Goal: Check status: Check status

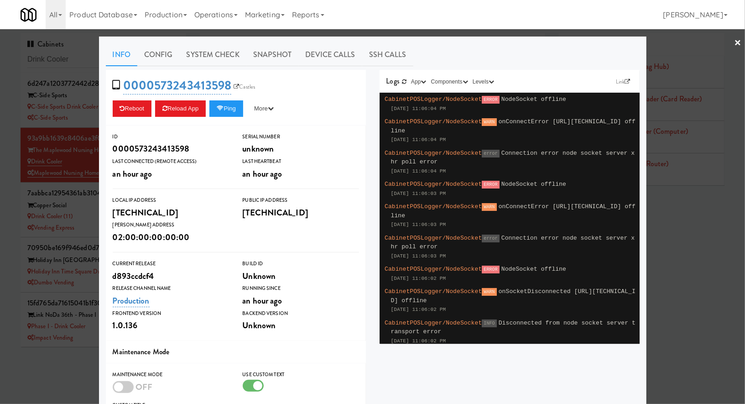
click at [64, 65] on div at bounding box center [372, 202] width 745 height 404
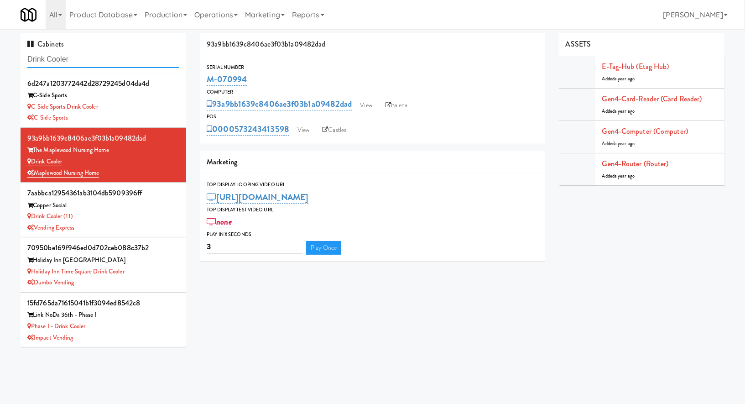
click at [64, 65] on input "Drink Cooler" at bounding box center [103, 59] width 152 height 17
paste input "[GEOGRAPHIC_DATA]"
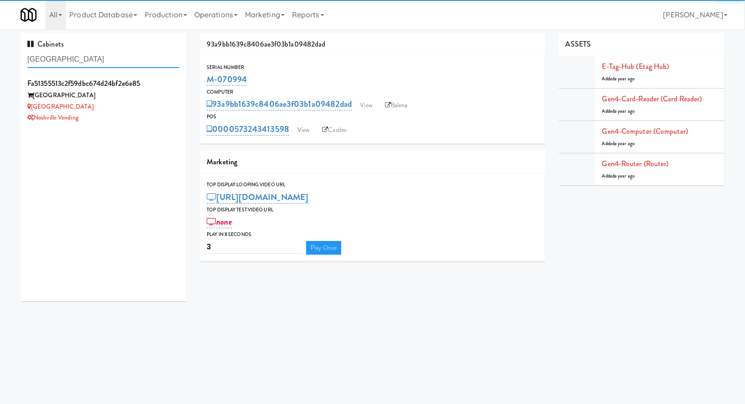
type input "[GEOGRAPHIC_DATA]"
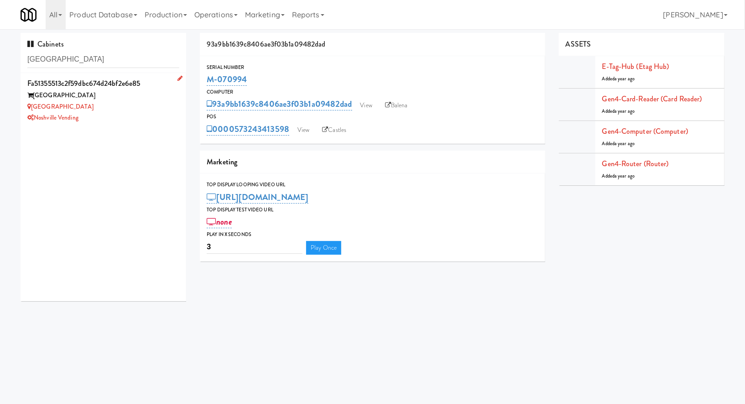
click at [143, 115] on div "Noshville Vending" at bounding box center [103, 117] width 152 height 11
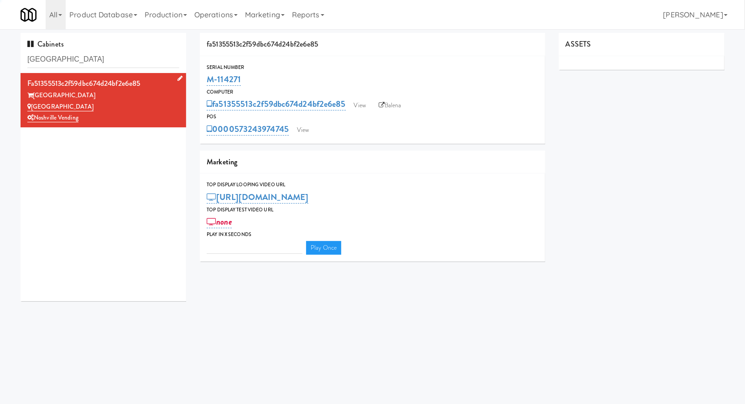
type input "3"
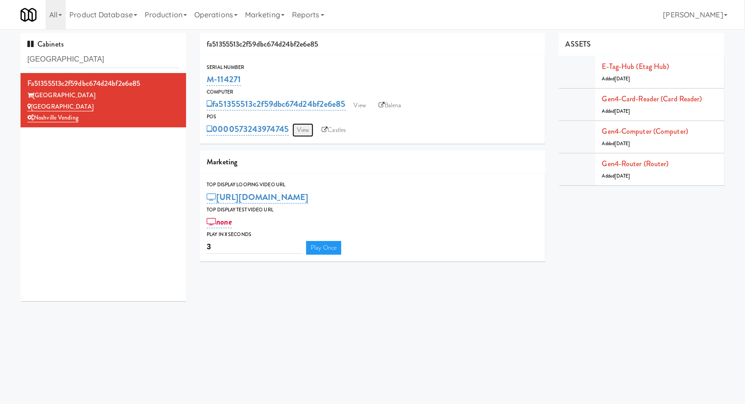
click at [301, 126] on link "View" at bounding box center [302, 130] width 21 height 14
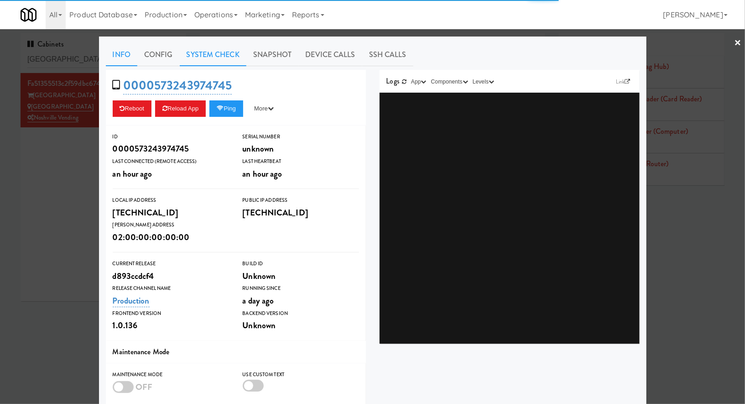
click at [215, 47] on link "System Check" at bounding box center [213, 54] width 67 height 23
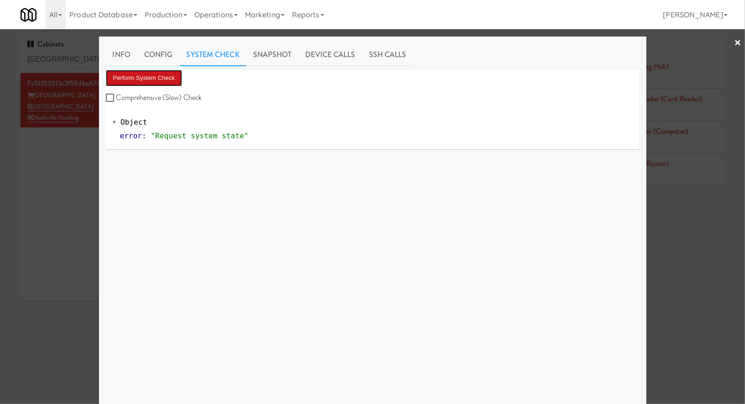
click at [182, 73] on button "Perform System Check" at bounding box center [144, 78] width 77 height 16
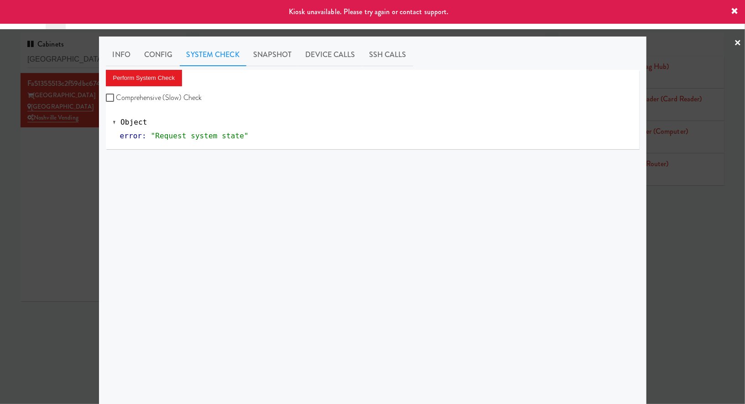
click at [109, 173] on div "Perform System Check Comprehensive (Slow) Check Object error : "Request system …" at bounding box center [372, 241] width 533 height 342
click at [83, 171] on div at bounding box center [372, 202] width 745 height 404
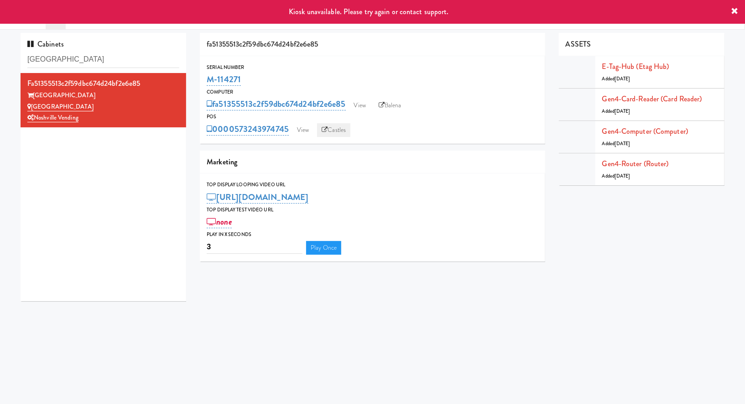
click at [342, 127] on link "Castles" at bounding box center [333, 130] width 33 height 14
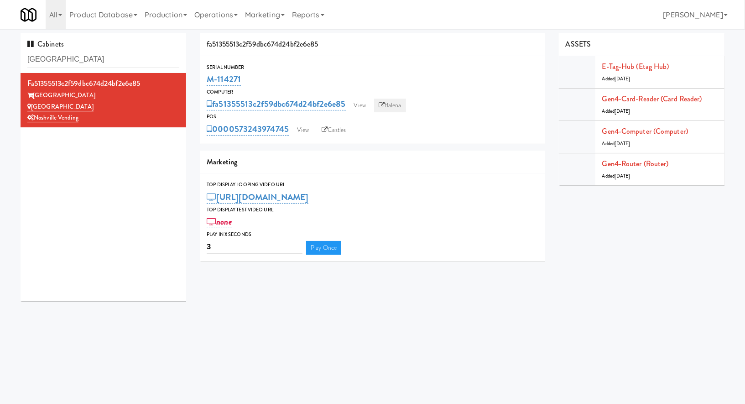
click at [393, 109] on link "Balena" at bounding box center [390, 105] width 32 height 14
drag, startPoint x: 251, startPoint y: 78, endPoint x: 202, endPoint y: 77, distance: 49.2
click at [202, 78] on div "Serial Number M-114271" at bounding box center [372, 75] width 345 height 25
copy link "M-114271"
click at [109, 67] on input "[GEOGRAPHIC_DATA]" at bounding box center [103, 59] width 152 height 17
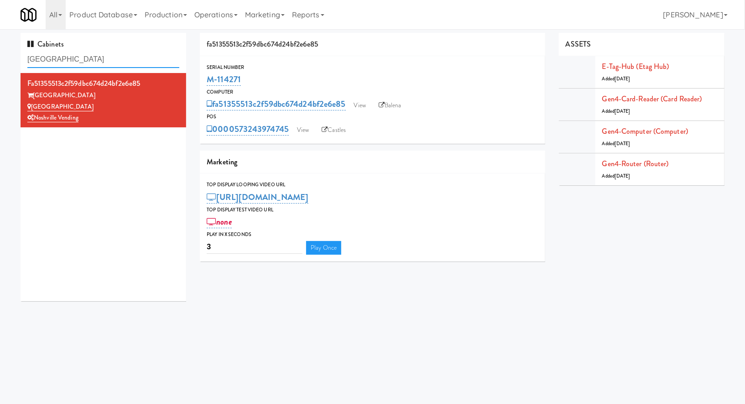
click at [109, 67] on input "[GEOGRAPHIC_DATA]" at bounding box center [103, 59] width 152 height 17
paste input "808 West Gym Entrance"
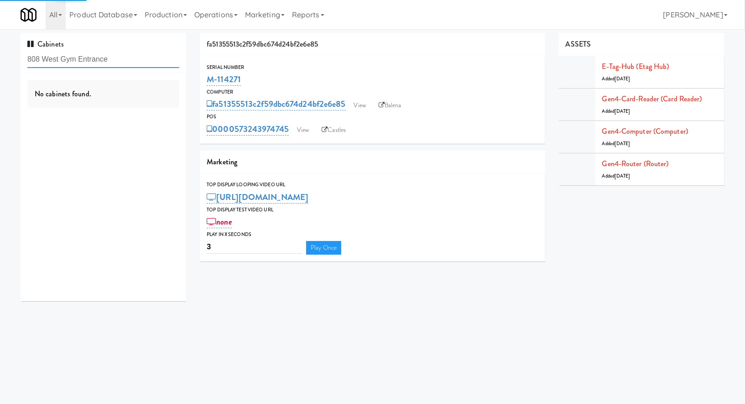
type input "808 West Gym Entrance"
click at [151, 99] on div "No cabinets found." at bounding box center [103, 94] width 152 height 28
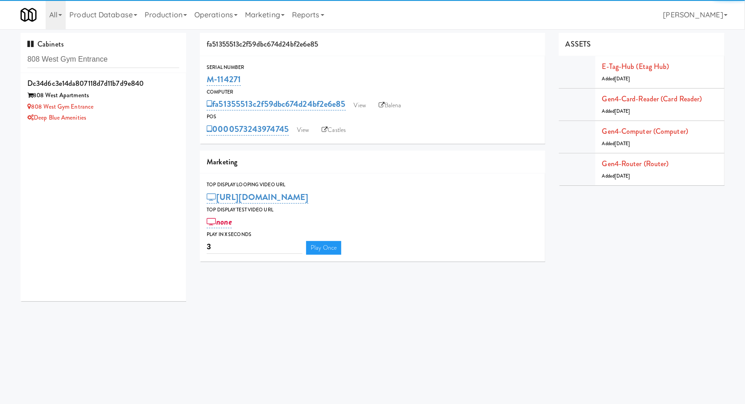
click at [151, 99] on div "808 West Apartments" at bounding box center [103, 95] width 152 height 11
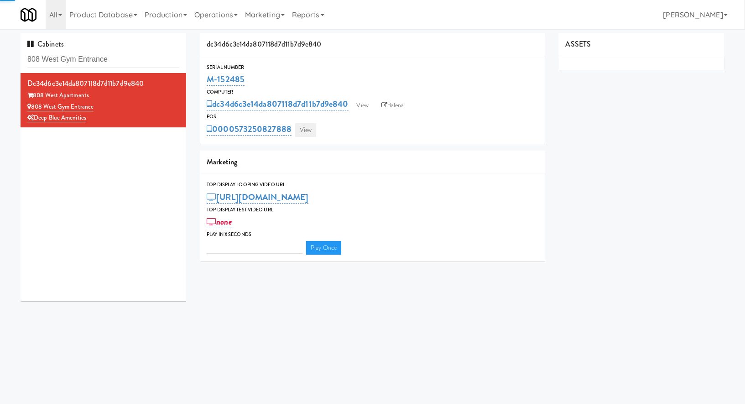
type input "3"
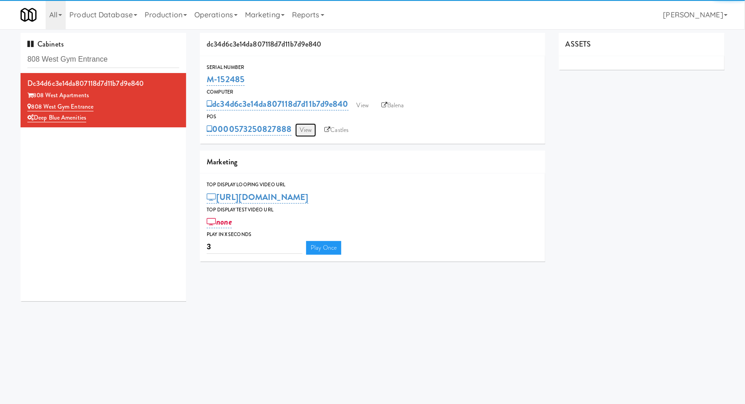
click at [312, 128] on link "View" at bounding box center [305, 130] width 21 height 14
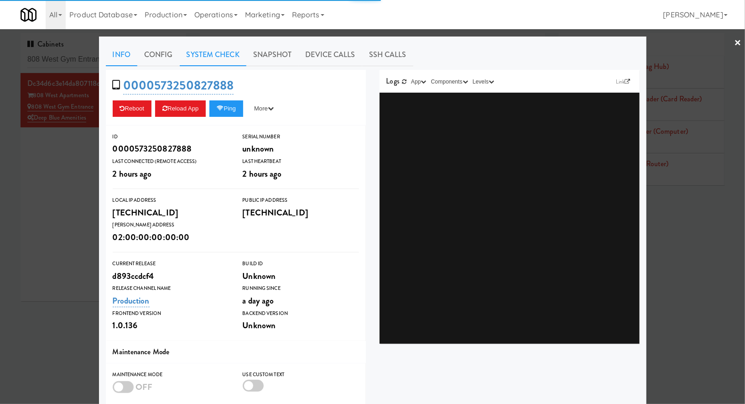
click at [232, 57] on link "System Check" at bounding box center [213, 54] width 67 height 23
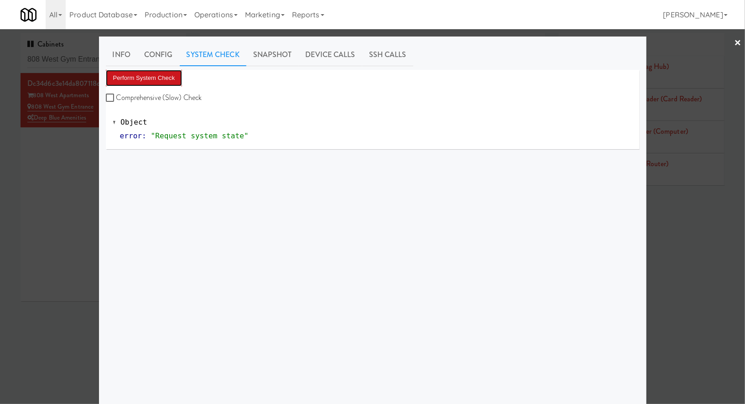
click at [171, 83] on button "Perform System Check" at bounding box center [144, 78] width 77 height 16
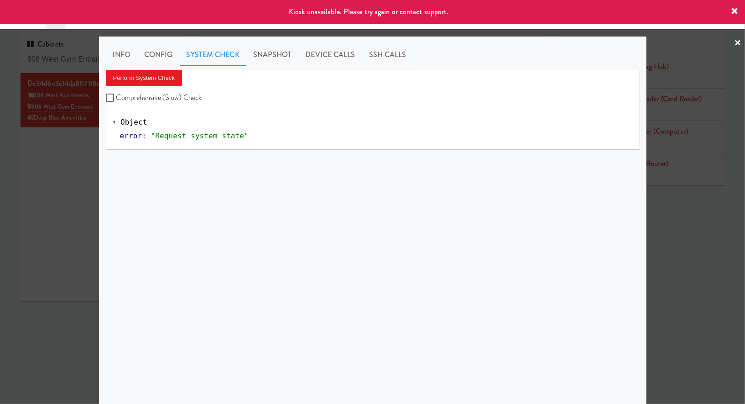
click at [77, 168] on div at bounding box center [372, 202] width 745 height 404
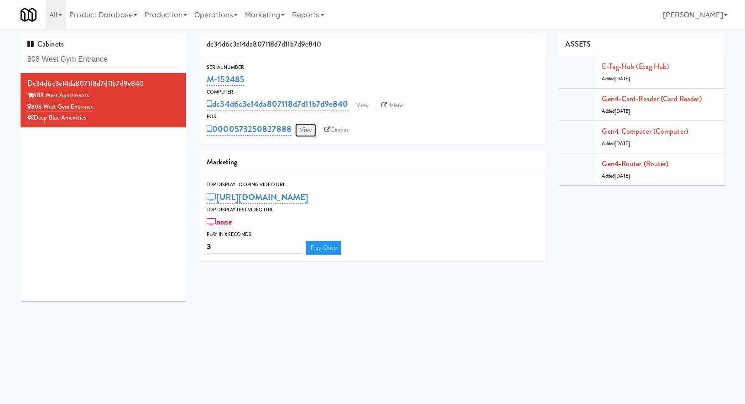
click at [305, 136] on link "View" at bounding box center [305, 130] width 21 height 14
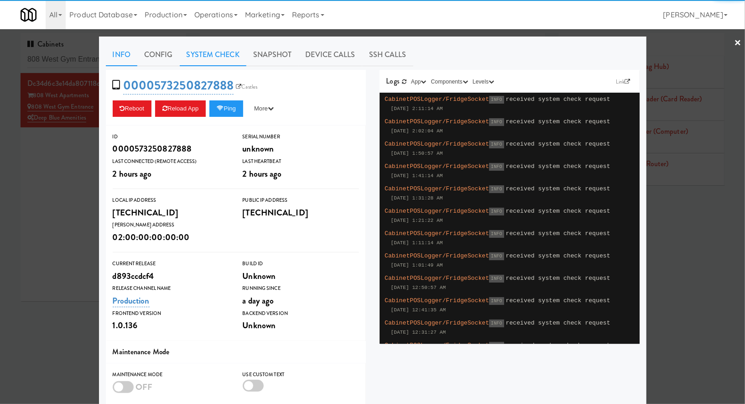
click at [220, 57] on link "System Check" at bounding box center [213, 54] width 67 height 23
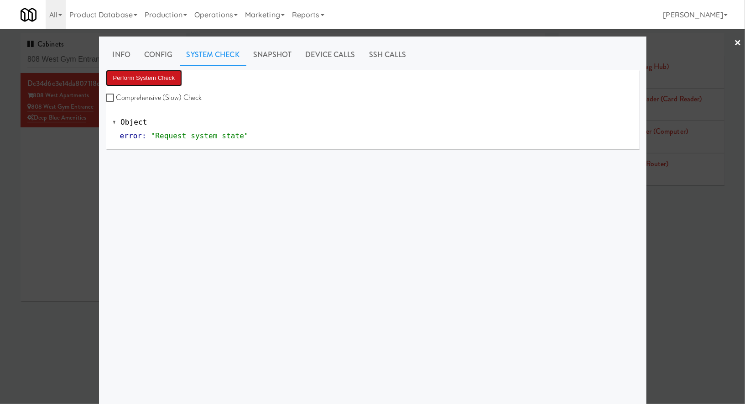
click at [166, 79] on button "Perform System Check" at bounding box center [144, 78] width 77 height 16
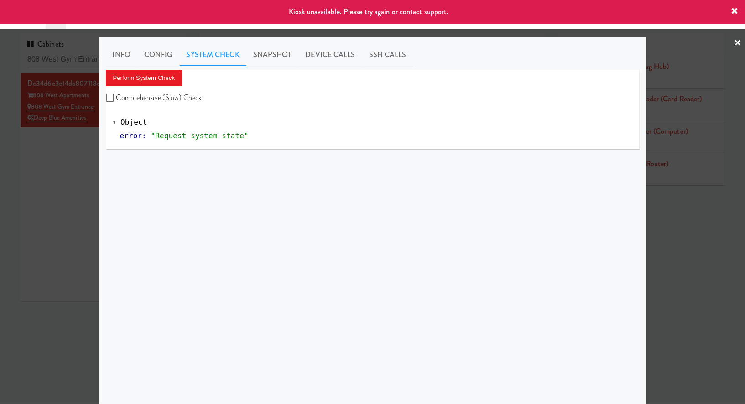
click at [66, 172] on div at bounding box center [372, 202] width 745 height 404
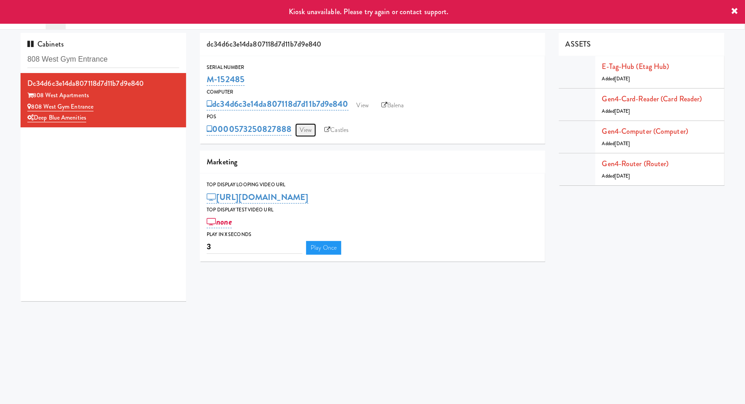
click at [308, 129] on link "View" at bounding box center [305, 130] width 21 height 14
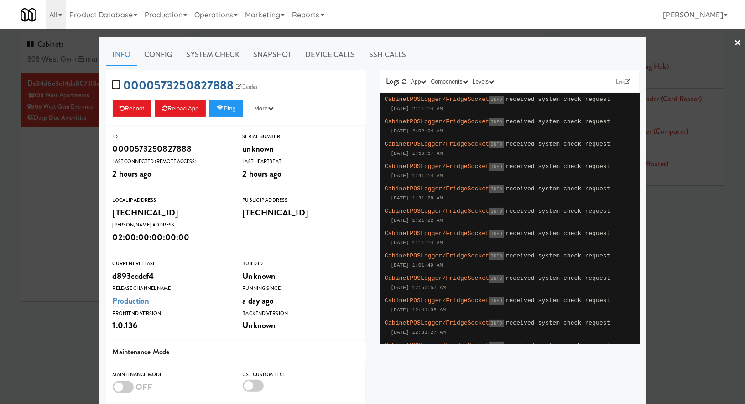
drag, startPoint x: 243, startPoint y: 88, endPoint x: 156, endPoint y: 84, distance: 86.7
click at [156, 84] on span "0000573250827888 Castles" at bounding box center [188, 85] width 151 height 17
click at [254, 89] on link "Castles" at bounding box center [246, 86] width 26 height 9
click at [73, 151] on div at bounding box center [372, 202] width 745 height 404
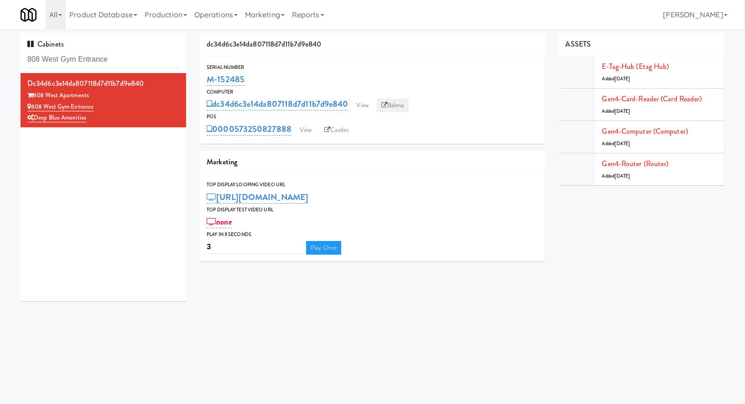
click at [398, 108] on link "Balena" at bounding box center [393, 105] width 32 height 14
drag, startPoint x: 112, startPoint y: 107, endPoint x: 32, endPoint y: 107, distance: 79.8
click at [32, 107] on div "808 West Gym Entrance" at bounding box center [103, 106] width 152 height 11
copy link "808 West Gym Entrance"
click at [80, 63] on input "808 West Gym Entrance" at bounding box center [103, 59] width 152 height 17
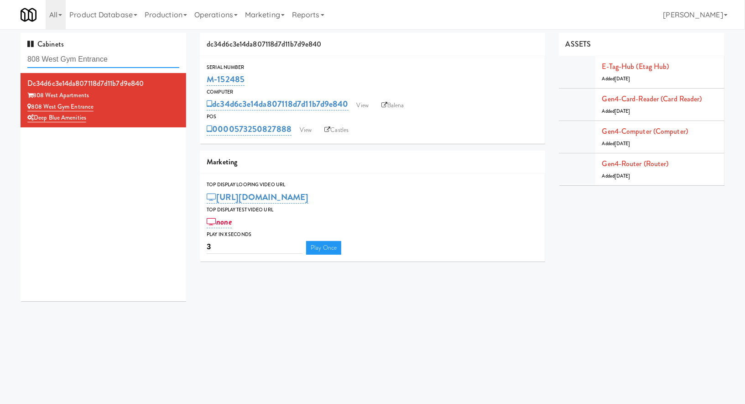
click at [80, 63] on input "808 West Gym Entrance" at bounding box center [103, 59] width 152 height 17
paste input "[GEOGRAPHIC_DATA]"
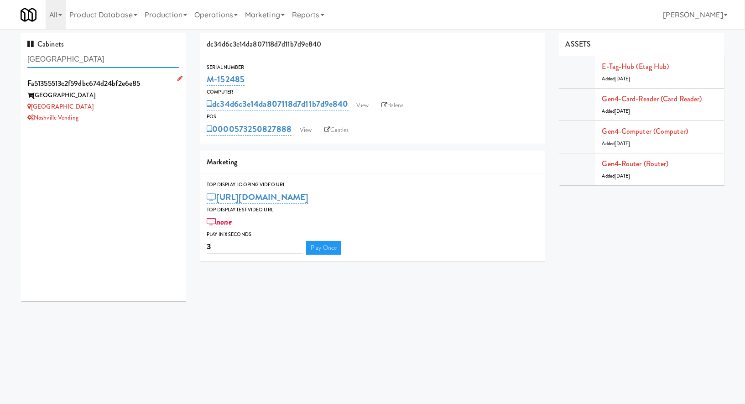
type input "[GEOGRAPHIC_DATA]"
click at [129, 96] on div "[GEOGRAPHIC_DATA]" at bounding box center [103, 95] width 152 height 11
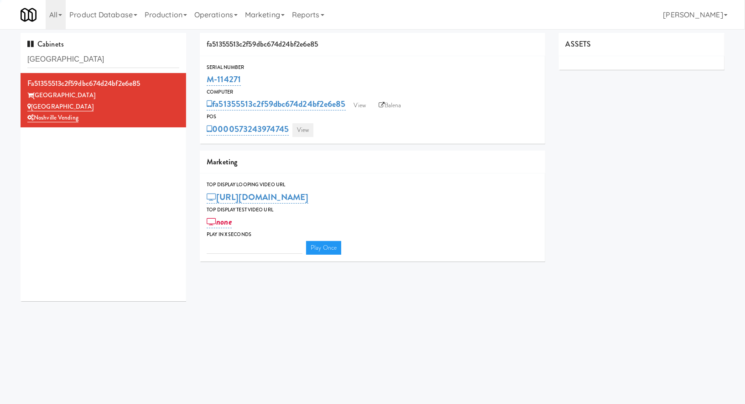
type input "3"
click at [300, 131] on link "View" at bounding box center [302, 130] width 21 height 14
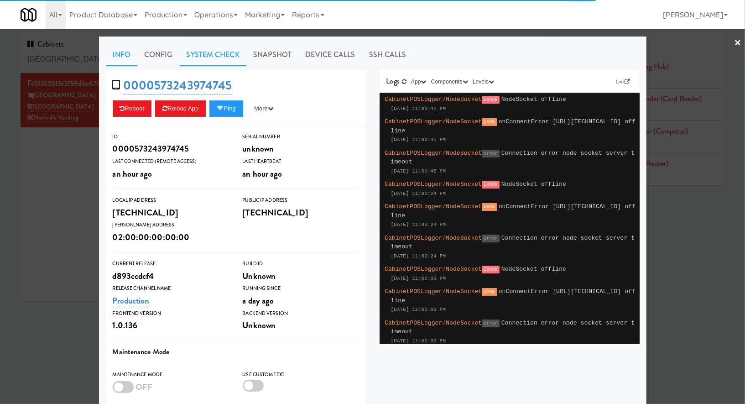
click at [220, 60] on link "System Check" at bounding box center [213, 54] width 67 height 23
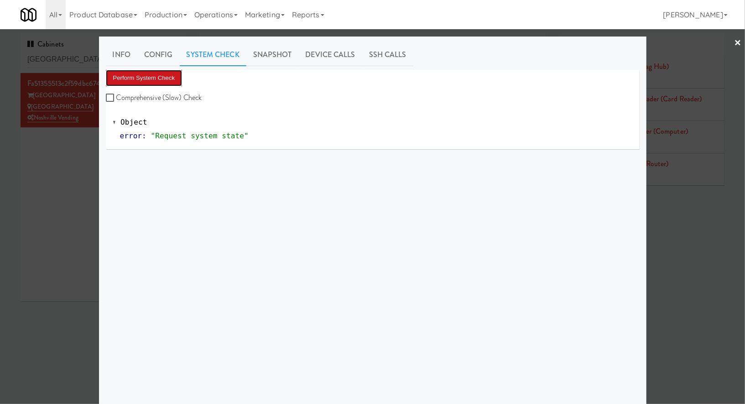
click at [171, 83] on button "Perform System Check" at bounding box center [144, 78] width 77 height 16
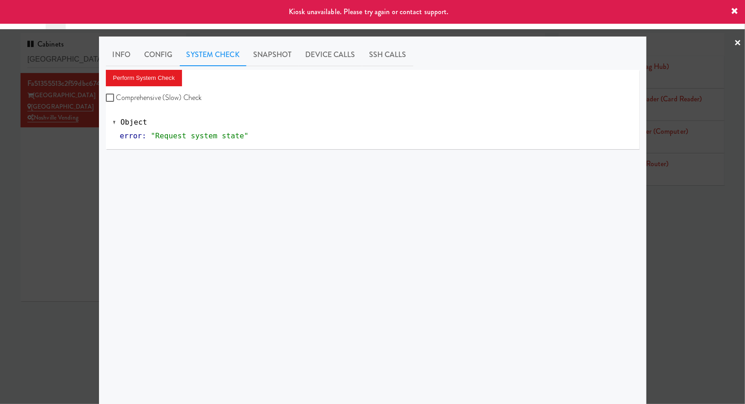
click at [46, 228] on div at bounding box center [372, 202] width 745 height 404
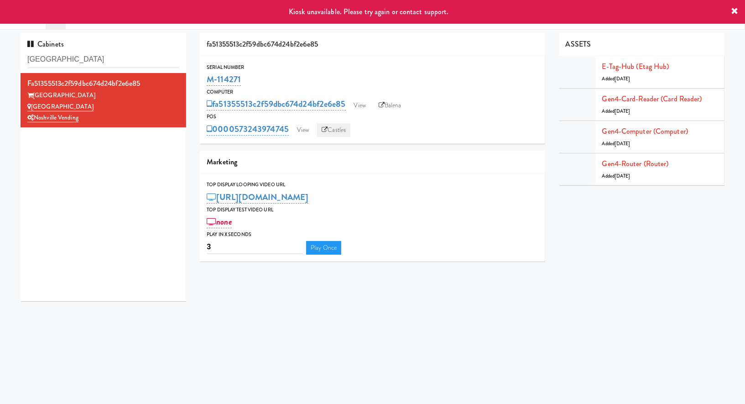
click at [323, 127] on icon at bounding box center [324, 130] width 6 height 6
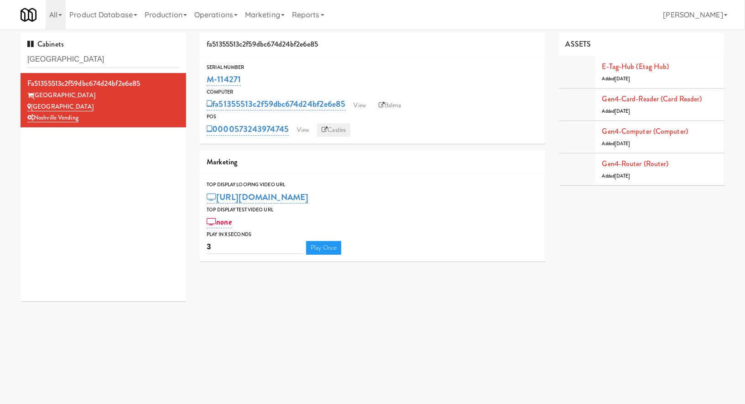
click at [332, 131] on link "Castles" at bounding box center [333, 130] width 33 height 14
click at [384, 102] on icon at bounding box center [381, 105] width 6 height 6
drag, startPoint x: 252, startPoint y: 80, endPoint x: 193, endPoint y: 78, distance: 58.4
click at [193, 78] on div "fa51355513c2f59dbc674d24bf2e6e85 Serial Number M-114271 Computer fa51355513c2f5…" at bounding box center [372, 150] width 359 height 235
copy link "M-114271"
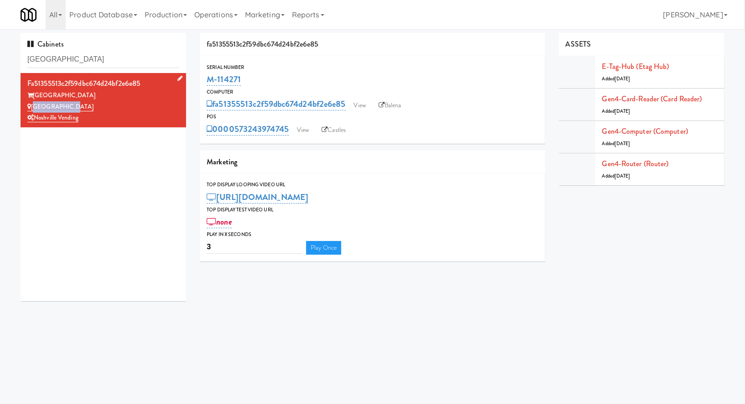
drag, startPoint x: 82, startPoint y: 107, endPoint x: 33, endPoint y: 107, distance: 48.3
click at [33, 107] on div "[GEOGRAPHIC_DATA]" at bounding box center [103, 106] width 152 height 11
copy link "[GEOGRAPHIC_DATA]"
click at [109, 65] on input "[GEOGRAPHIC_DATA]" at bounding box center [103, 59] width 152 height 17
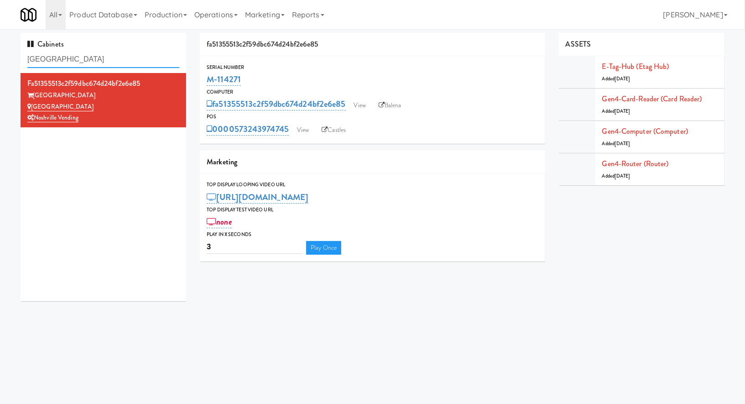
click at [109, 65] on input "[GEOGRAPHIC_DATA]" at bounding box center [103, 59] width 152 height 17
paste input "vant HP - Ambient - Right"
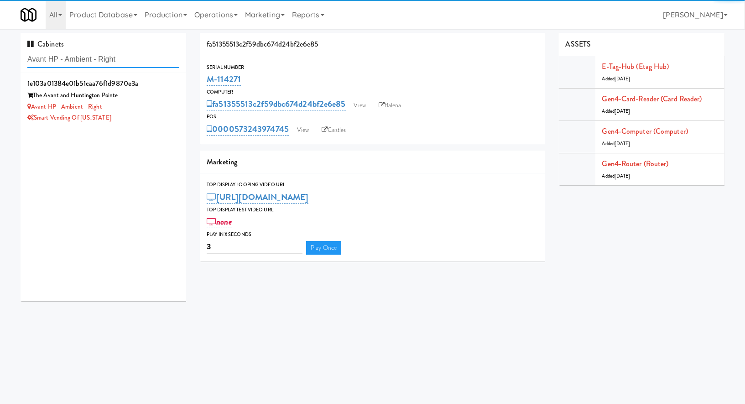
type input "Avant HP - Ambient - Right"
click at [126, 121] on div "Smart Vending of [US_STATE]" at bounding box center [103, 117] width 152 height 11
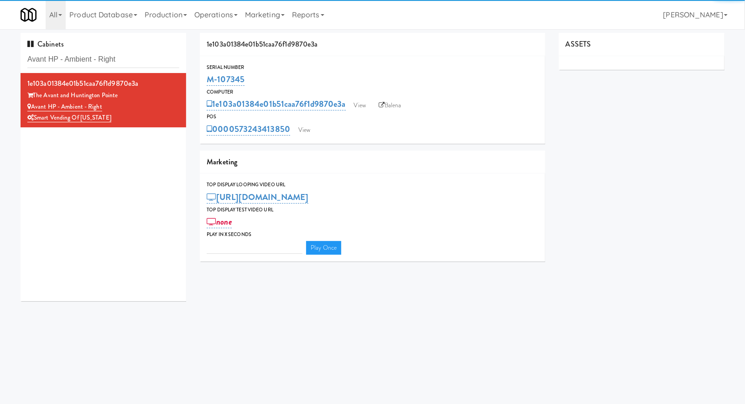
type input "3"
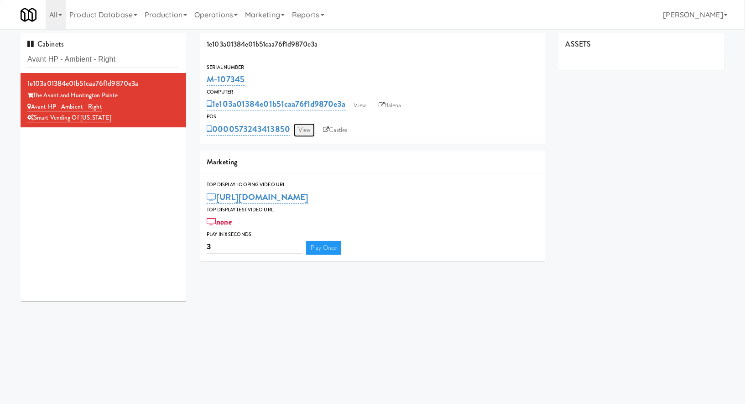
click at [302, 129] on link "View" at bounding box center [304, 130] width 21 height 14
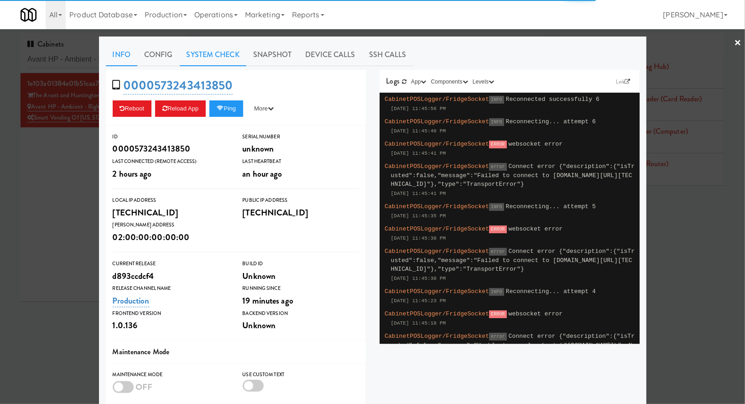
click at [233, 60] on link "System Check" at bounding box center [213, 54] width 67 height 23
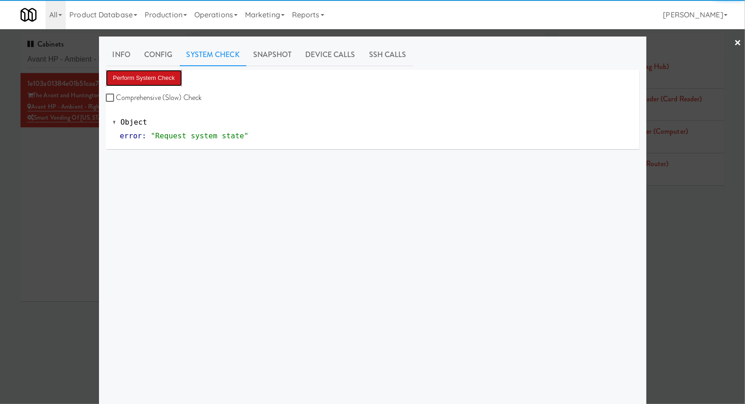
click at [172, 82] on button "Perform System Check" at bounding box center [144, 78] width 77 height 16
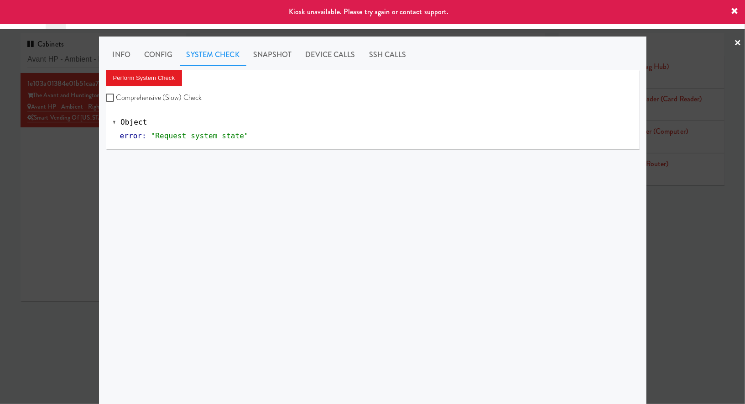
click at [77, 156] on div at bounding box center [372, 202] width 745 height 404
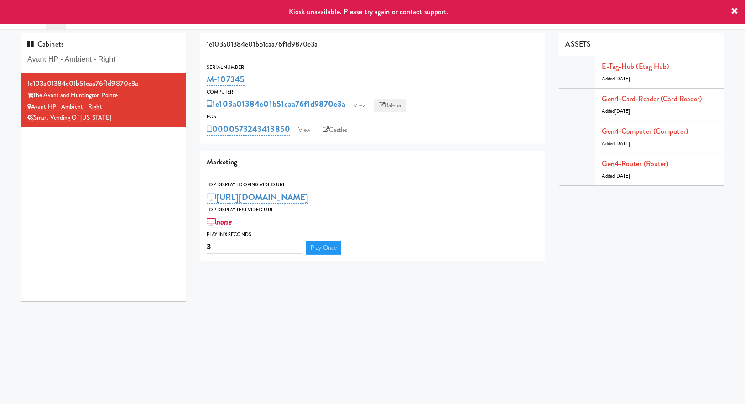
click at [391, 107] on link "Balena" at bounding box center [390, 105] width 32 height 14
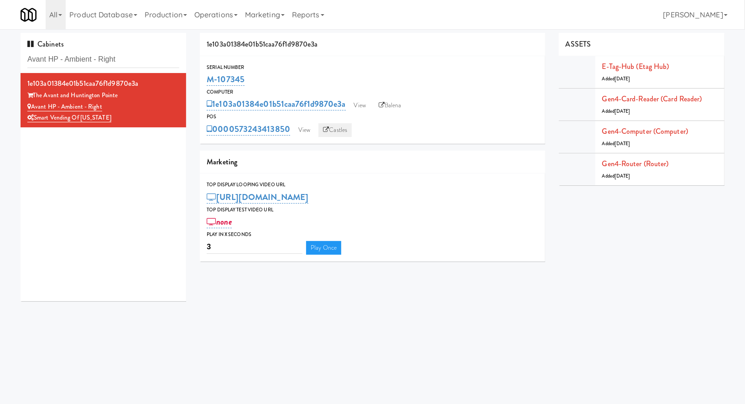
click at [341, 132] on link "Castles" at bounding box center [334, 130] width 33 height 14
drag, startPoint x: 259, startPoint y: 80, endPoint x: 200, endPoint y: 78, distance: 58.8
click at [200, 78] on div "Serial Number M-107345" at bounding box center [372, 75] width 345 height 25
copy link "M-107345"
click at [144, 58] on input "Avant HP - Ambient - Right" at bounding box center [103, 59] width 152 height 17
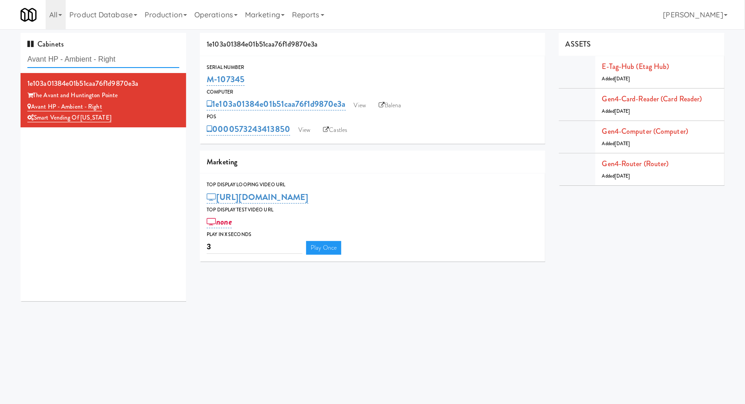
click at [144, 58] on input "Avant HP - Ambient - Right" at bounding box center [103, 59] width 152 height 17
paste input "2200 Progress - Left - Fridge"
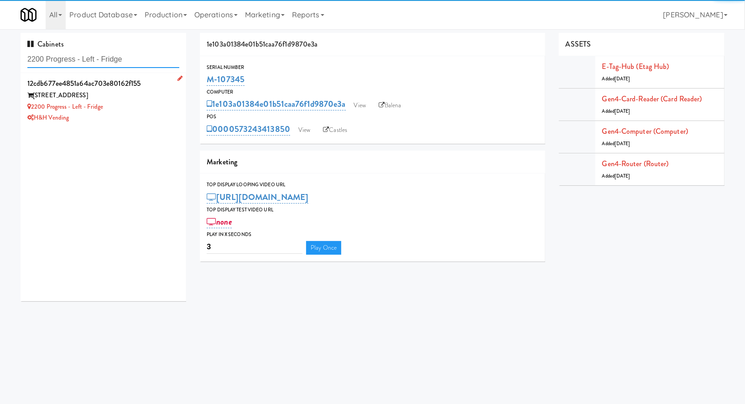
type input "2200 Progress - Left - Fridge"
click at [159, 99] on div "2200 Progress Pkwy" at bounding box center [103, 95] width 152 height 11
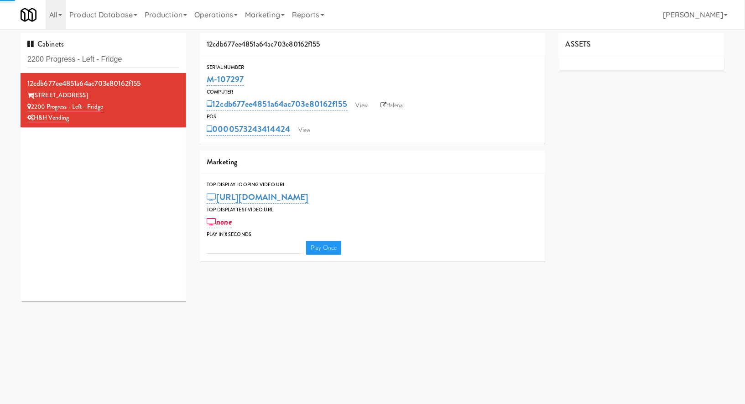
type input "3"
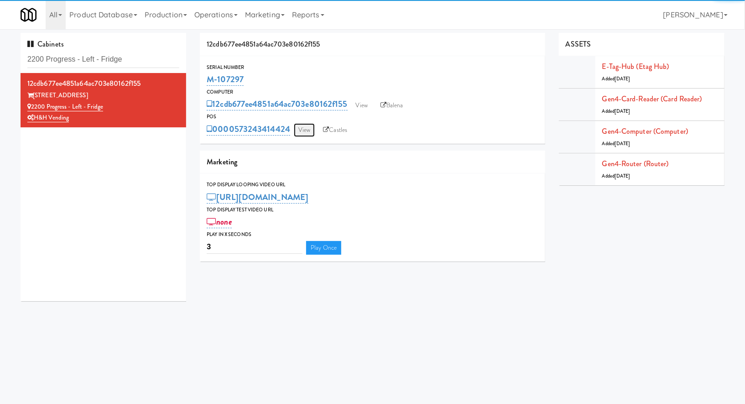
click at [307, 128] on link "View" at bounding box center [304, 130] width 21 height 14
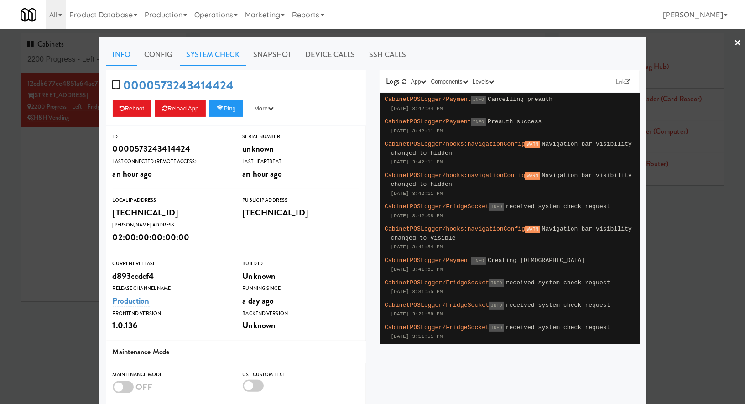
click at [215, 48] on link "System Check" at bounding box center [213, 54] width 67 height 23
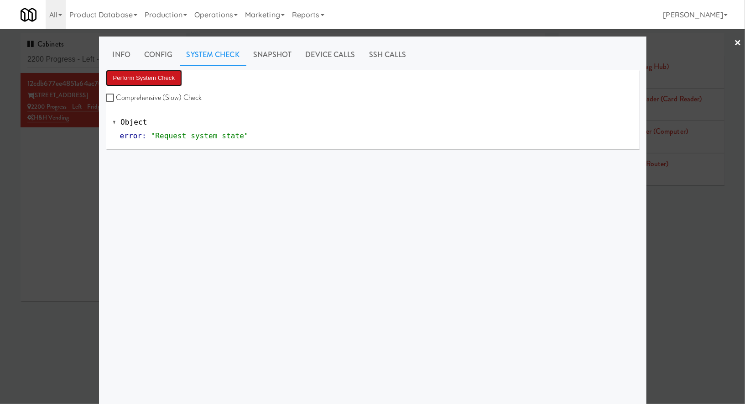
click at [161, 72] on button "Perform System Check" at bounding box center [144, 78] width 77 height 16
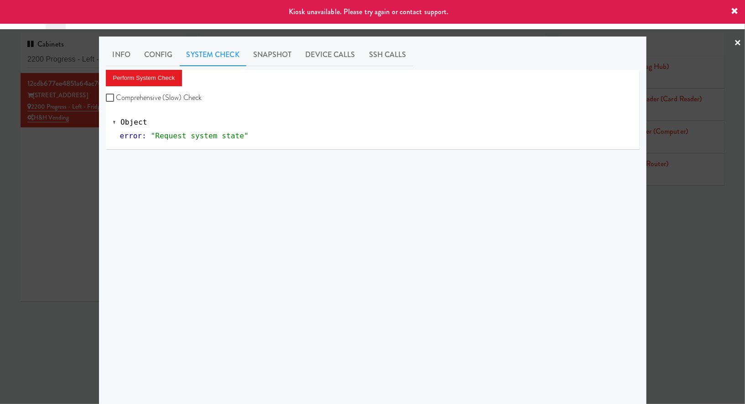
click at [67, 143] on div at bounding box center [372, 202] width 745 height 404
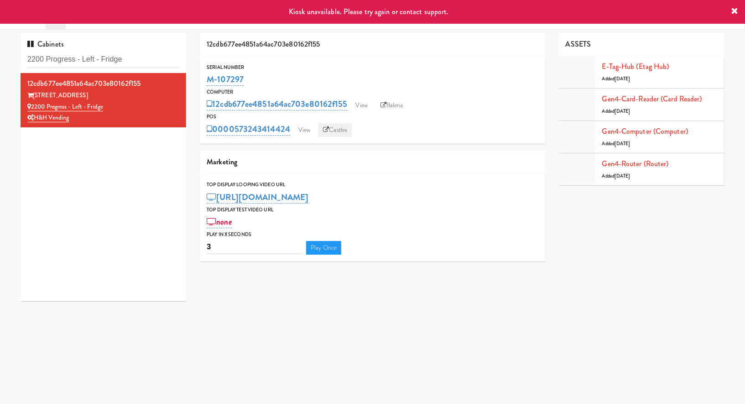
click at [337, 132] on link "Castles" at bounding box center [334, 130] width 33 height 14
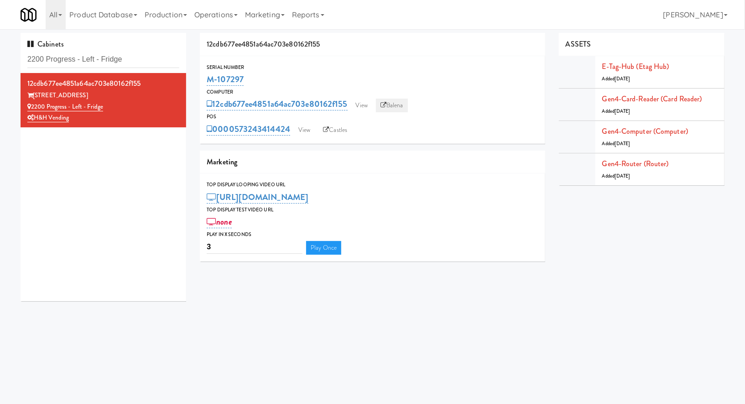
click at [388, 111] on link "Balena" at bounding box center [392, 105] width 32 height 14
drag, startPoint x: 257, startPoint y: 81, endPoint x: 205, endPoint y: 81, distance: 52.0
click at [204, 81] on div "Serial Number M-107297" at bounding box center [372, 75] width 345 height 25
copy link "M-107297"
click at [307, 126] on link "View" at bounding box center [304, 130] width 21 height 14
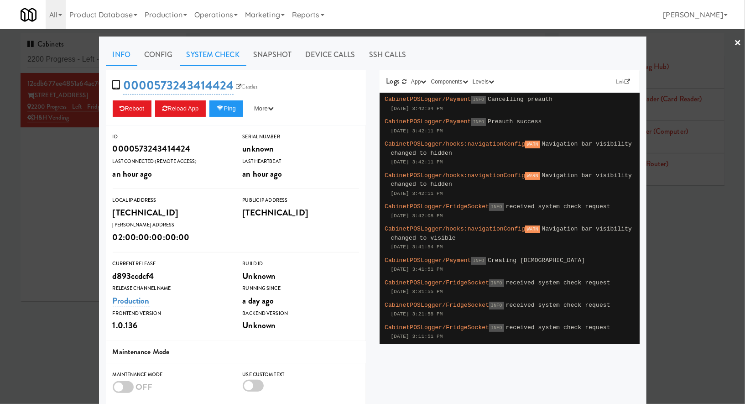
click at [208, 56] on link "System Check" at bounding box center [213, 54] width 67 height 23
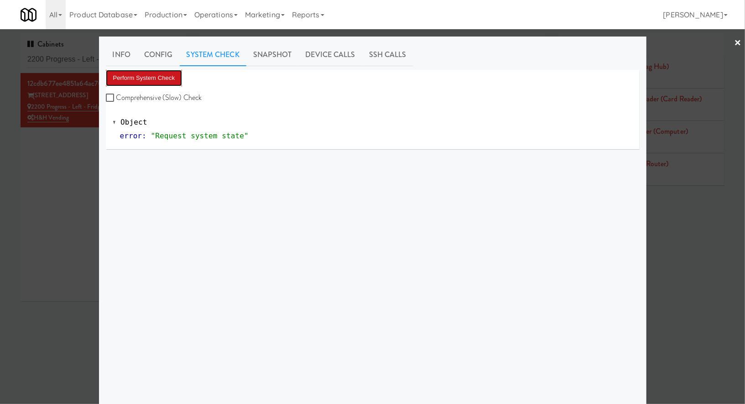
click at [161, 77] on button "Perform System Check" at bounding box center [144, 78] width 77 height 16
click at [145, 93] on label "Comprehensive (Slow) Check" at bounding box center [154, 98] width 96 height 14
click at [116, 94] on input "Comprehensive (Slow) Check" at bounding box center [111, 97] width 10 height 7
click at [153, 78] on button "Perform System Check" at bounding box center [144, 78] width 77 height 16
click at [109, 96] on input "Comprehensive (Slow) Check" at bounding box center [111, 97] width 10 height 7
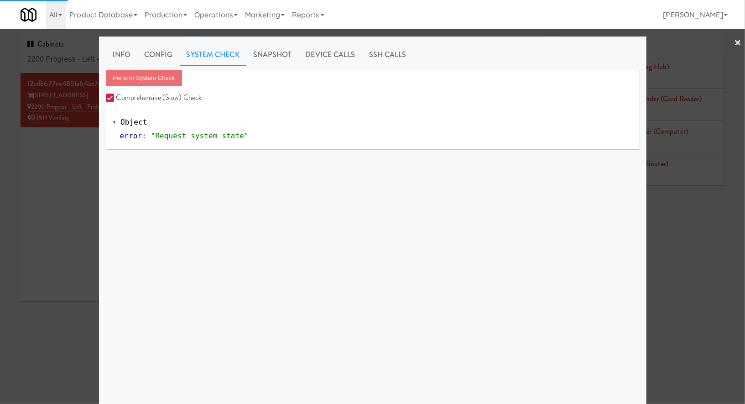
checkbox input "false"
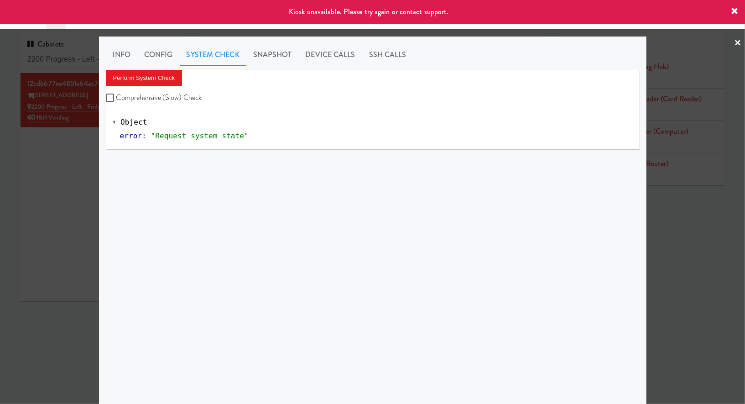
click at [80, 58] on div at bounding box center [372, 202] width 745 height 404
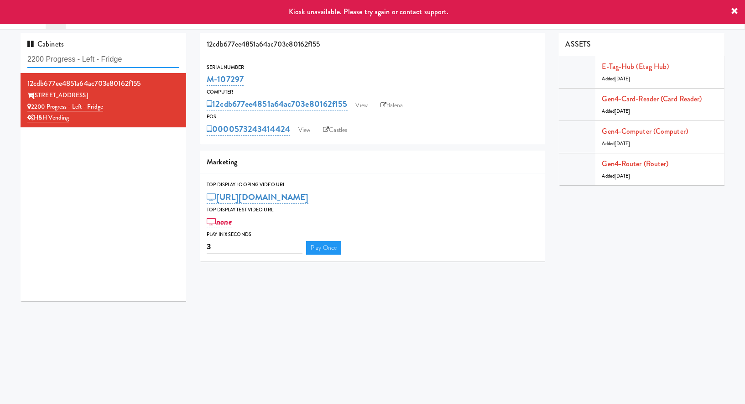
click at [80, 58] on input "2200 Progress - Left - Fridge" at bounding box center [103, 59] width 152 height 17
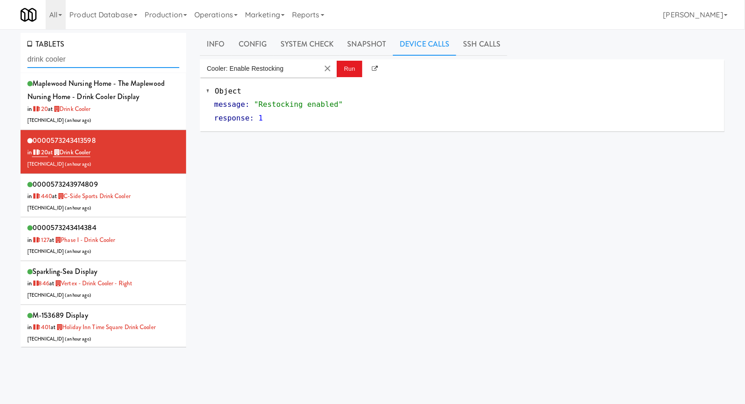
click at [88, 62] on input "drink cooler" at bounding box center [103, 59] width 152 height 17
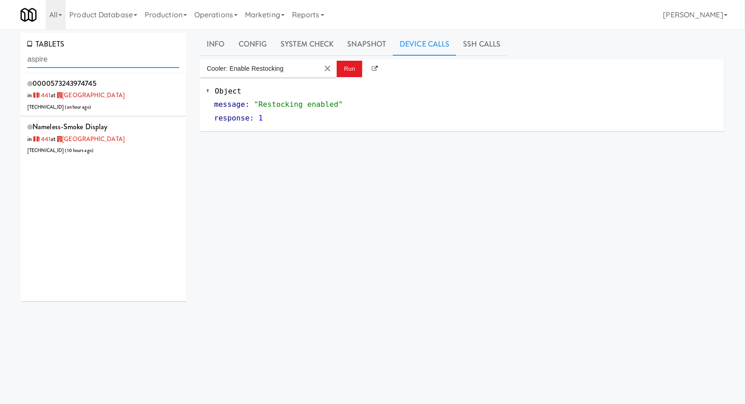
click at [74, 67] on input "aspire" at bounding box center [103, 59] width 152 height 17
paste input "2200 Progress - Left - Fridg"
type input "2200 Progress - Left - Fridge"
